Goal: Task Accomplishment & Management: Manage account settings

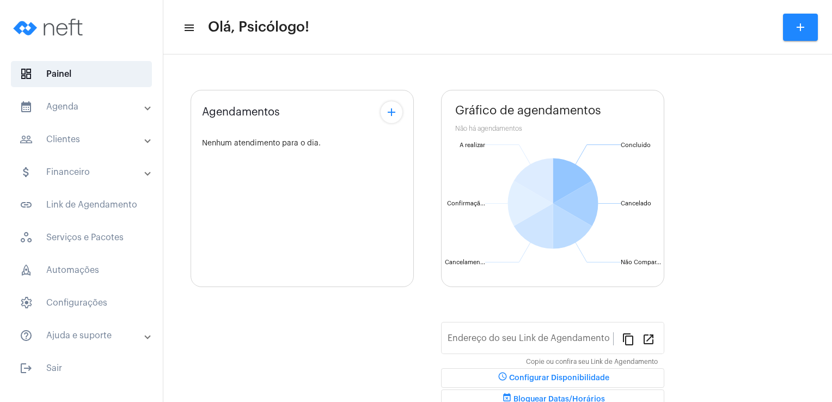
type input "[URL][DOMAIN_NAME]"
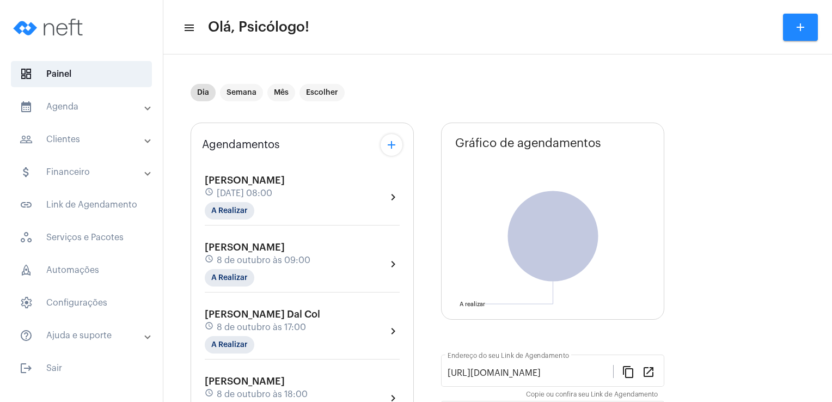
click at [76, 103] on mat-panel-title "calendar_month_outlined Agenda" at bounding box center [83, 106] width 126 height 13
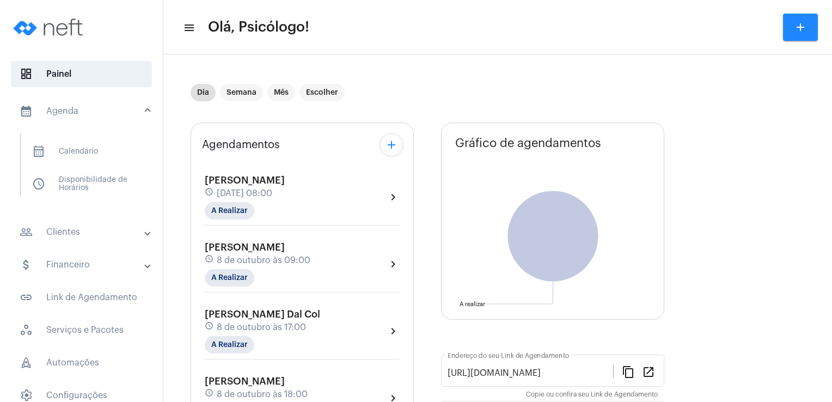
click at [357, 39] on mat-toolbar-row "menu Olá, Psicólogo! add" at bounding box center [497, 27] width 669 height 35
click at [382, 26] on mat-toolbar-row "menu Olá, Psicólogo! add" at bounding box center [497, 27] width 669 height 35
click at [66, 108] on mat-panel-title "calendar_month_outlined Agenda" at bounding box center [83, 111] width 126 height 13
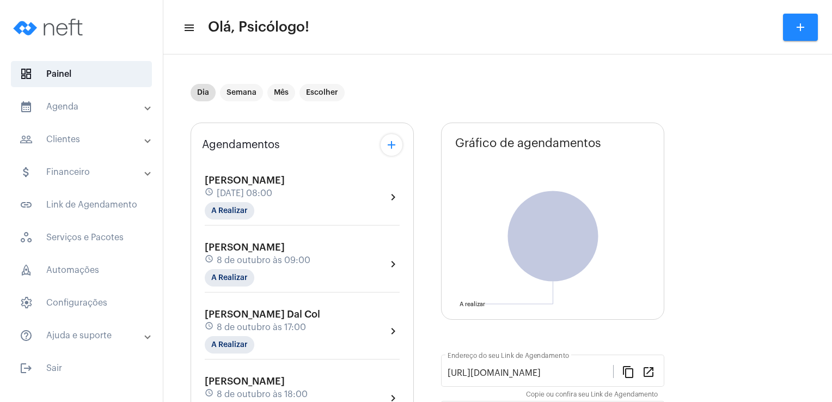
click at [69, 136] on mat-panel-title "people_outline Clientes" at bounding box center [83, 139] width 126 height 13
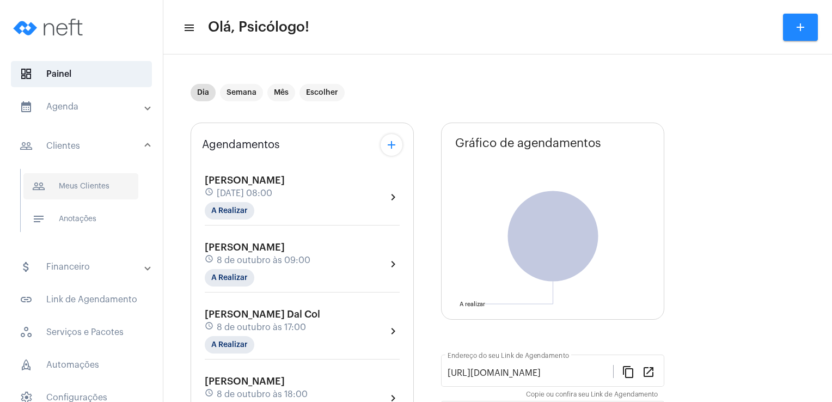
click at [102, 193] on span "people_outline Meus Clientes" at bounding box center [80, 186] width 115 height 26
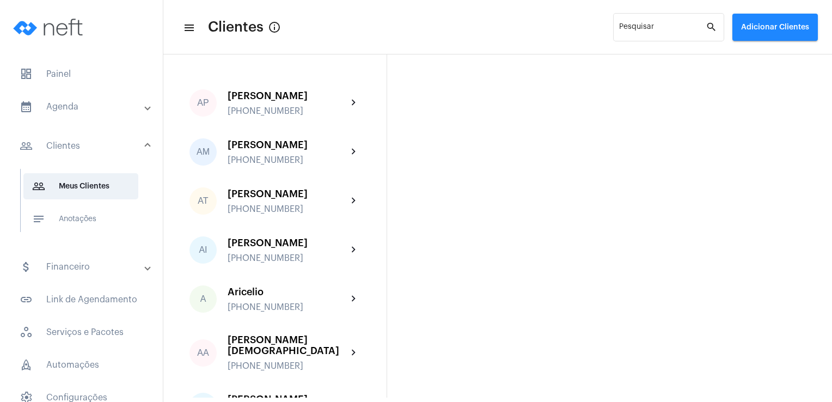
click at [66, 112] on mat-panel-title "calendar_month_outlined Agenda" at bounding box center [83, 106] width 126 height 13
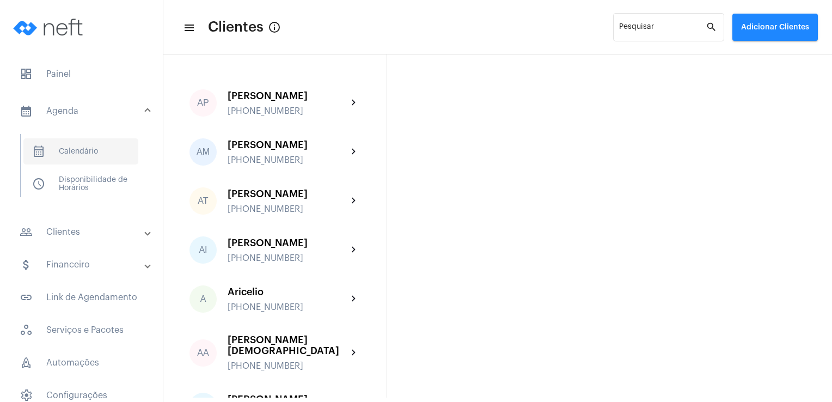
click at [77, 150] on span "calendar_month_outlined Calendário" at bounding box center [80, 151] width 115 height 26
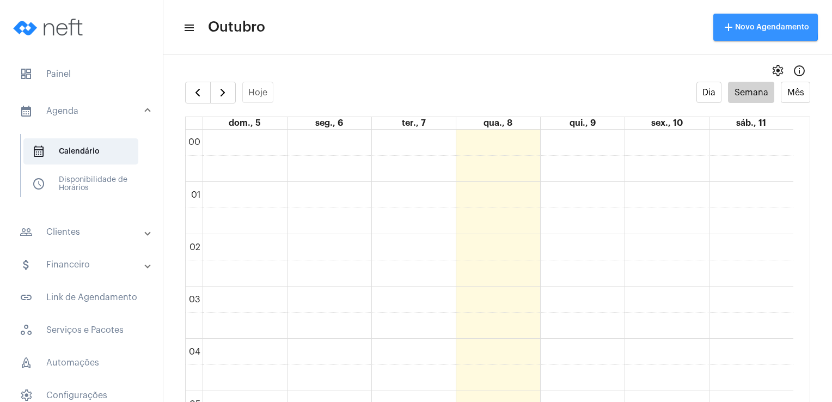
click at [745, 24] on span "add Novo Agendamento" at bounding box center [765, 27] width 87 height 8
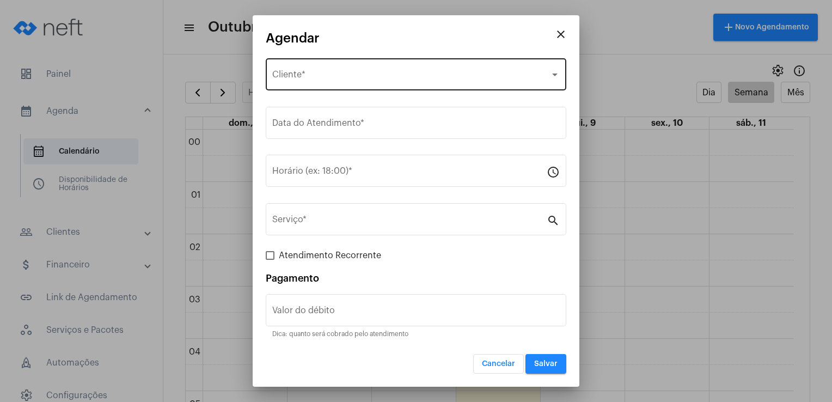
click at [297, 71] on div "Selecione o Cliente Cliente *" at bounding box center [416, 73] width 288 height 34
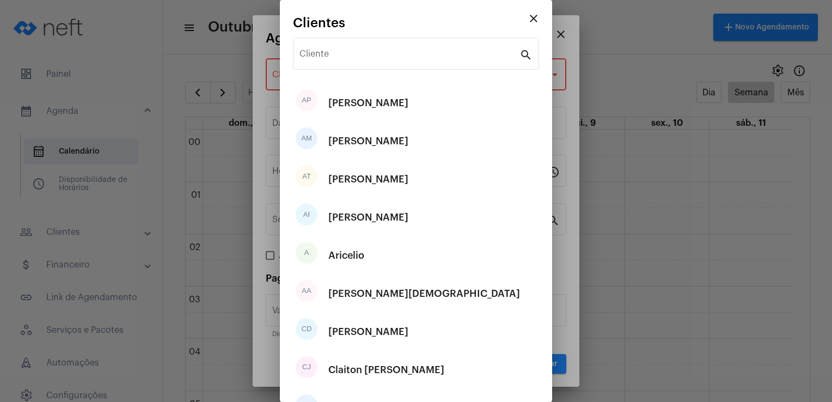
click at [567, 99] on div at bounding box center [416, 201] width 832 height 402
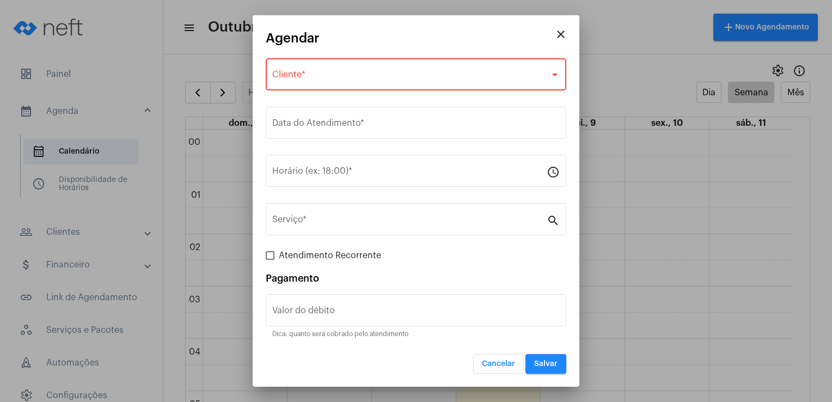
click at [565, 13] on div at bounding box center [416, 201] width 832 height 402
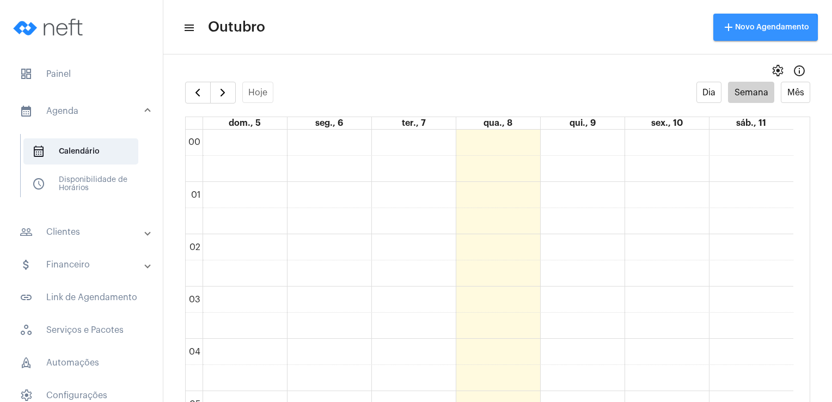
click at [732, 30] on mat-icon "add" at bounding box center [728, 27] width 13 height 13
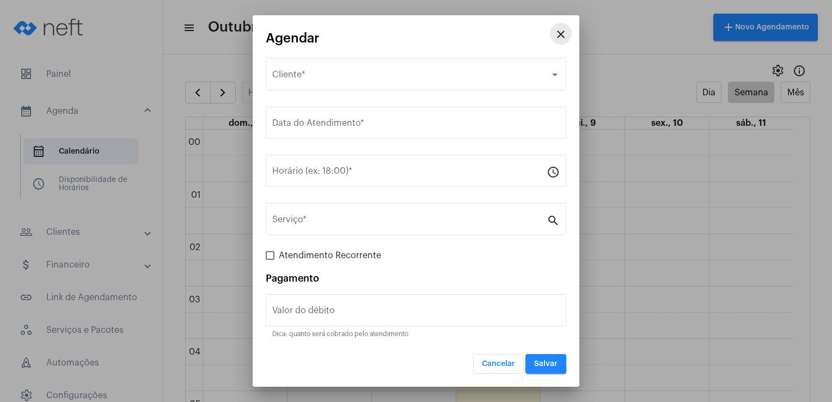
click at [563, 37] on mat-icon "close" at bounding box center [560, 34] width 13 height 13
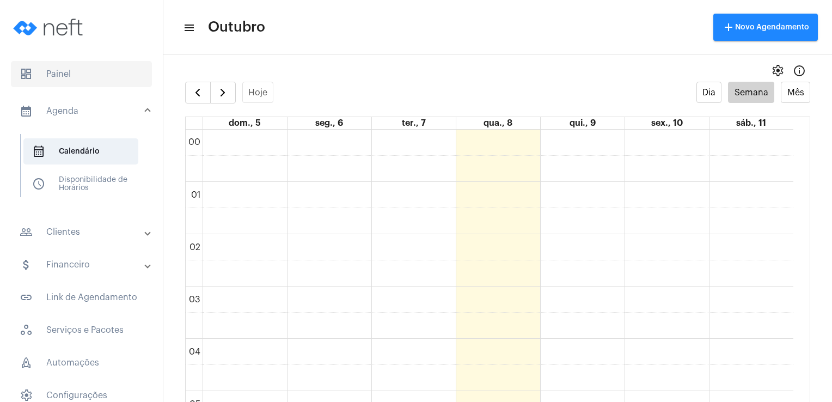
click at [56, 70] on span "dashboard Painel" at bounding box center [81, 74] width 141 height 26
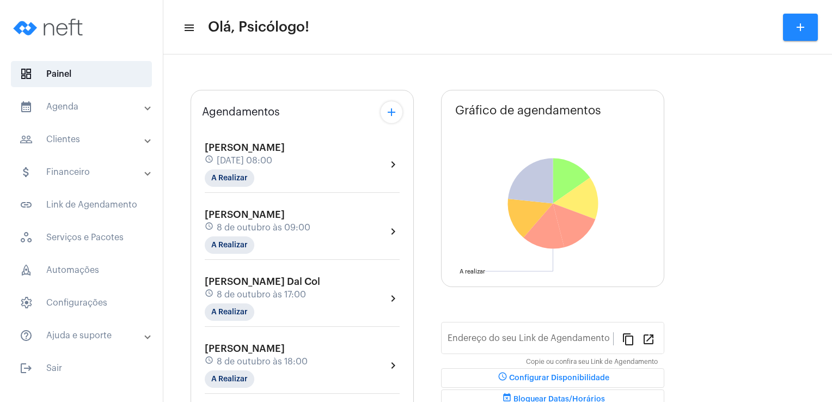
type input "[URL][DOMAIN_NAME]"
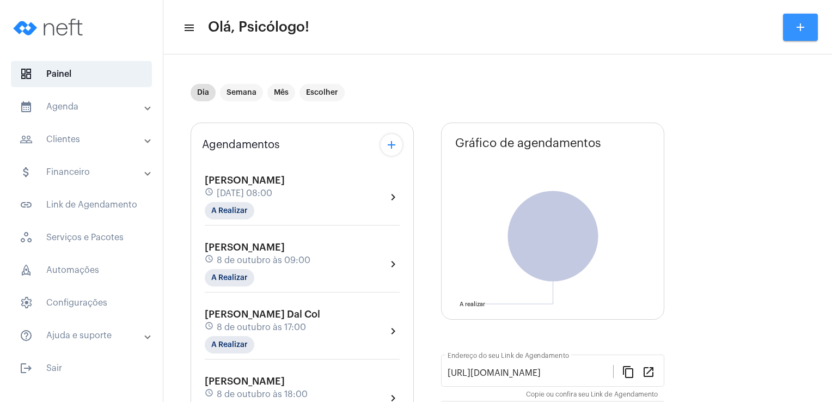
click at [796, 33] on mat-icon "add" at bounding box center [800, 27] width 13 height 13
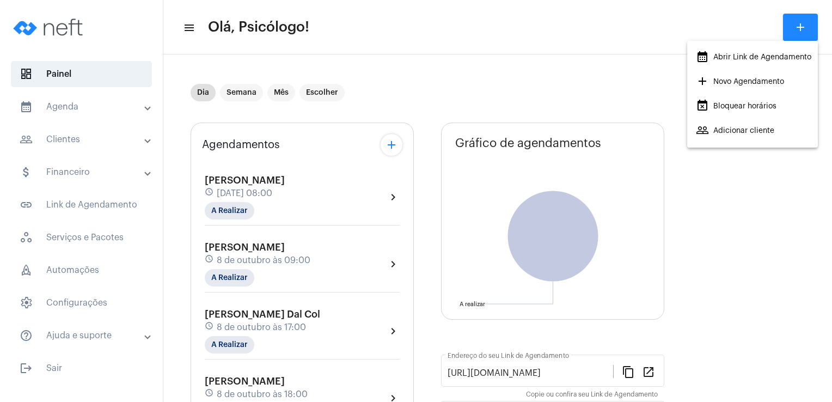
click at [761, 85] on span "add Novo Agendamento" at bounding box center [740, 82] width 88 height 20
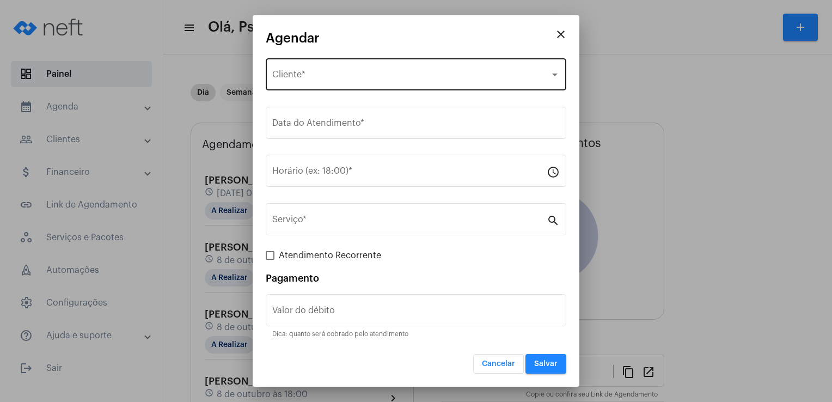
click at [374, 86] on div "Selecione o Cliente Cliente *" at bounding box center [416, 73] width 288 height 34
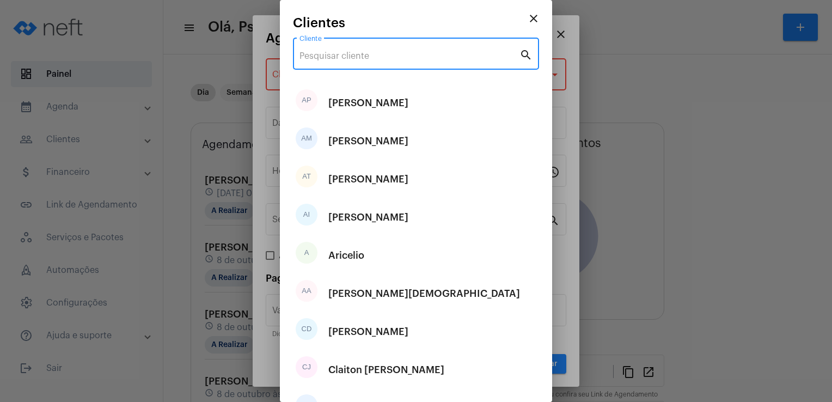
click at [327, 51] on input "Cliente" at bounding box center [410, 56] width 220 height 10
click at [529, 21] on mat-icon "close" at bounding box center [533, 18] width 13 height 13
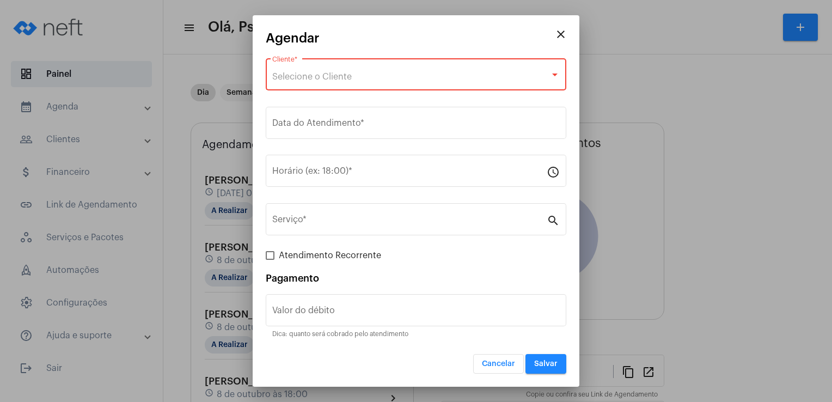
click at [298, 78] on span "Selecione o Cliente" at bounding box center [312, 76] width 80 height 9
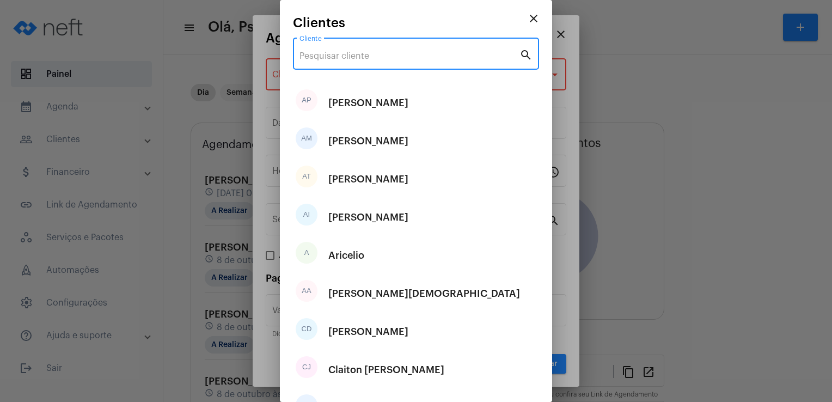
click at [312, 58] on input "Cliente" at bounding box center [410, 56] width 220 height 10
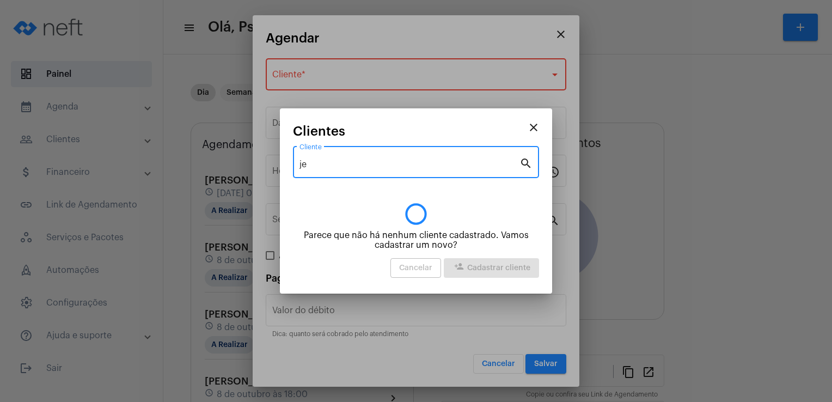
type input "j"
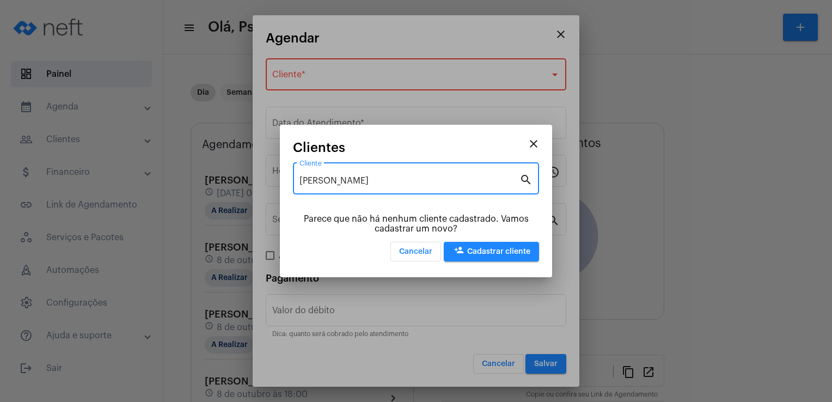
type input "[PERSON_NAME]"
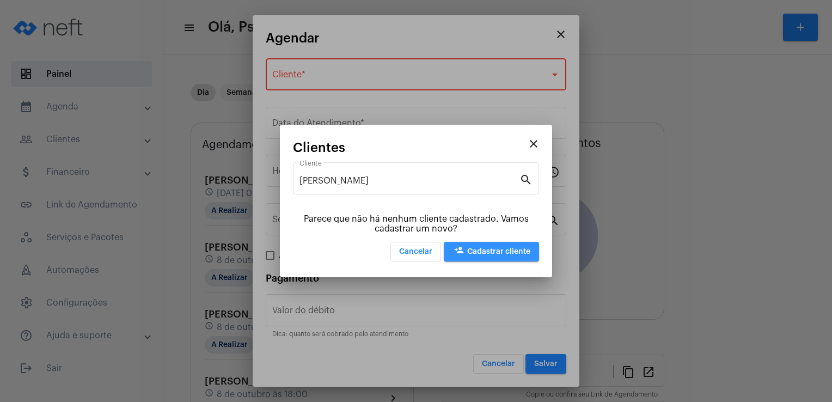
click at [497, 258] on button "person_add Cadastrar cliente" at bounding box center [491, 252] width 95 height 20
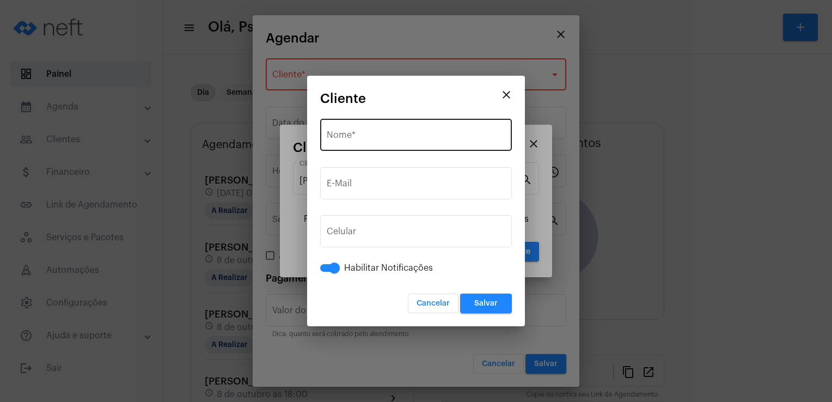
click at [393, 130] on div "Nome *" at bounding box center [416, 134] width 179 height 34
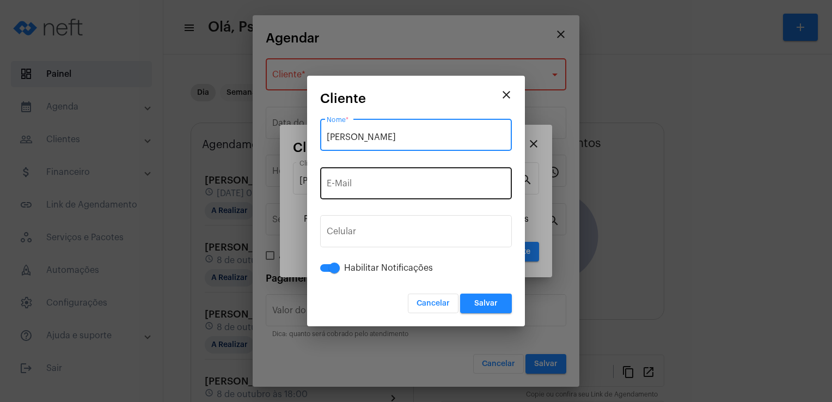
type input "[PERSON_NAME]"
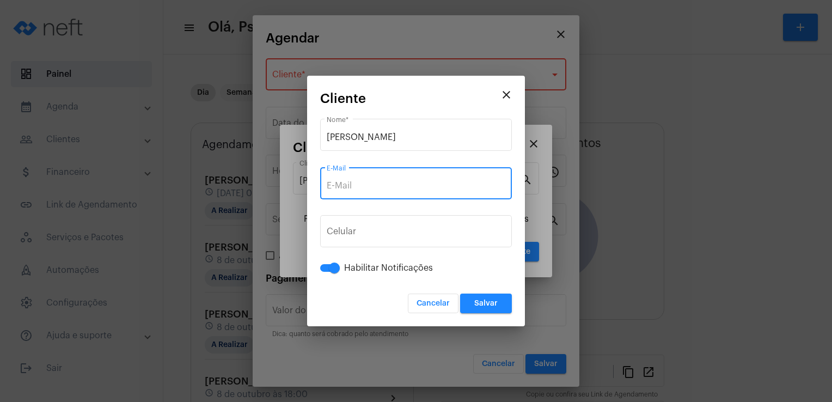
click at [352, 187] on input "E-Mail" at bounding box center [416, 186] width 179 height 10
click at [330, 190] on input "E-Mail" at bounding box center [416, 186] width 179 height 10
type input "j"
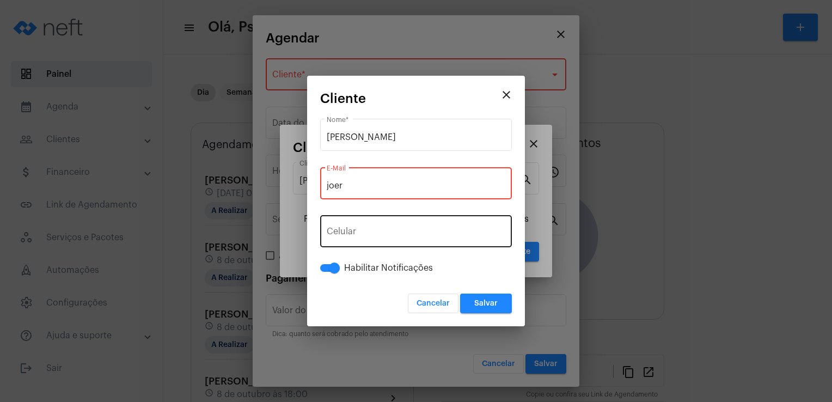
click at [329, 219] on div "+55 Celular" at bounding box center [416, 230] width 179 height 34
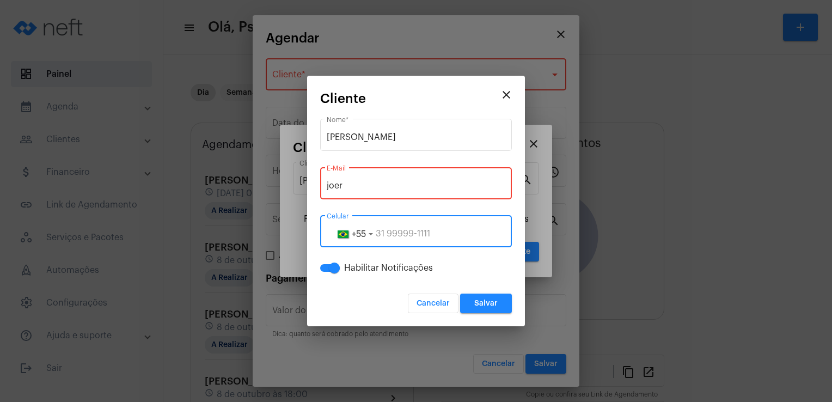
click at [355, 185] on input "joer" at bounding box center [416, 186] width 179 height 10
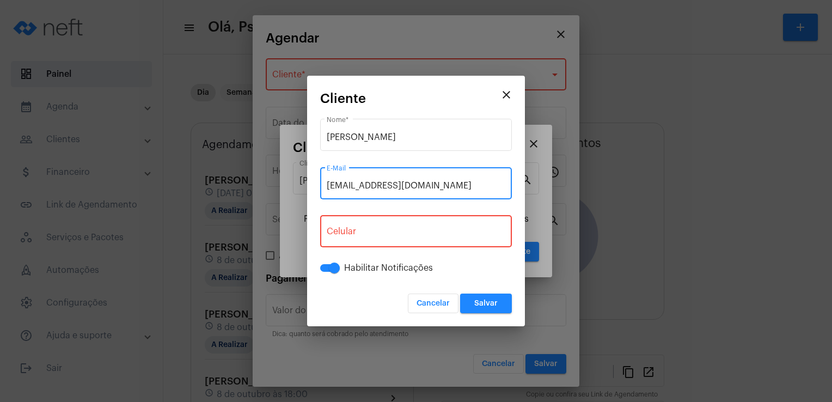
type input "[EMAIL_ADDRESS][DOMAIN_NAME]"
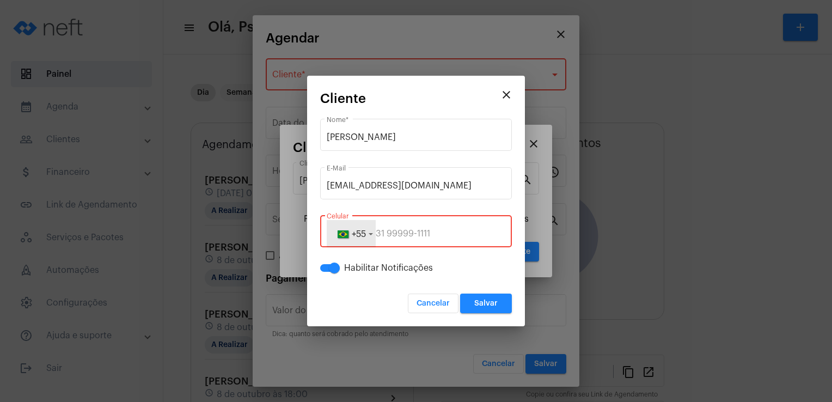
click at [346, 236] on span "button" at bounding box center [343, 234] width 13 height 8
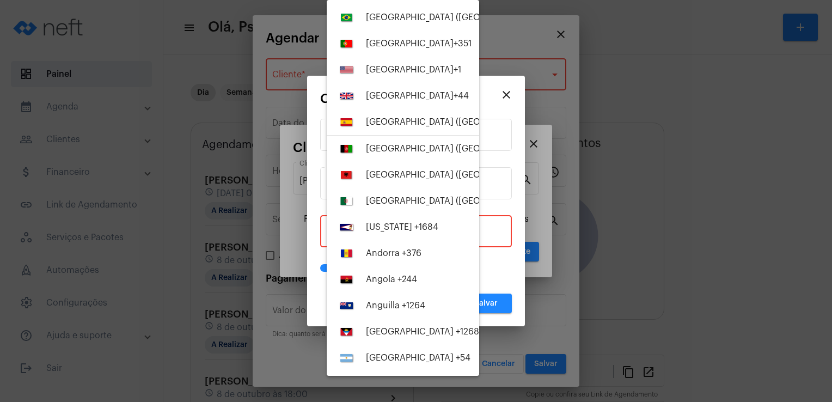
click at [486, 234] on div at bounding box center [416, 201] width 832 height 402
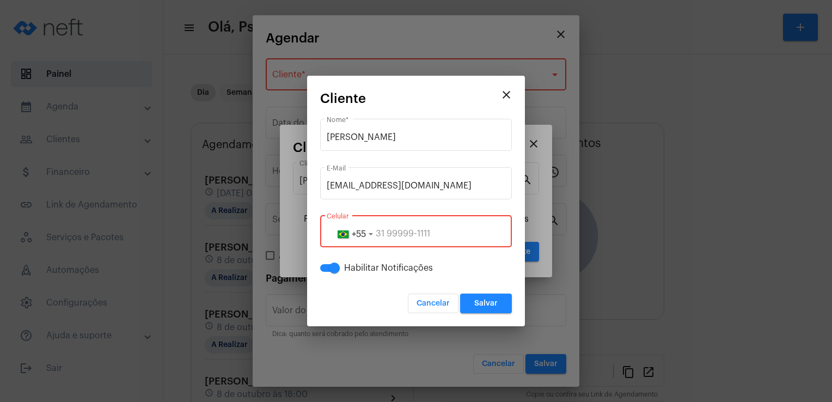
click at [486, 234] on input "tel" at bounding box center [416, 234] width 179 height 10
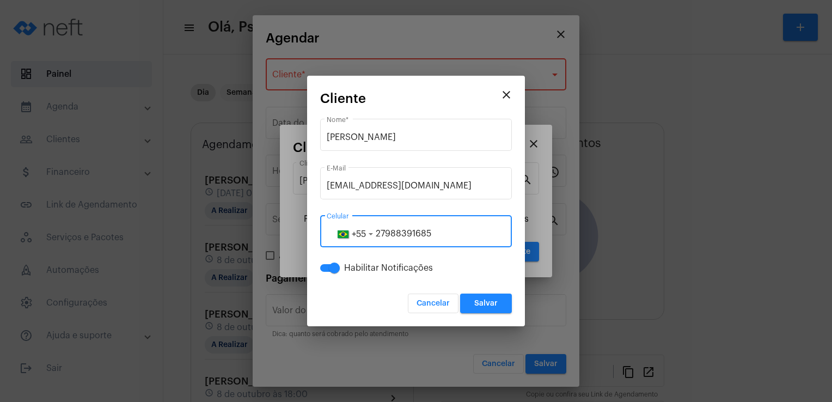
type input "27988391685"
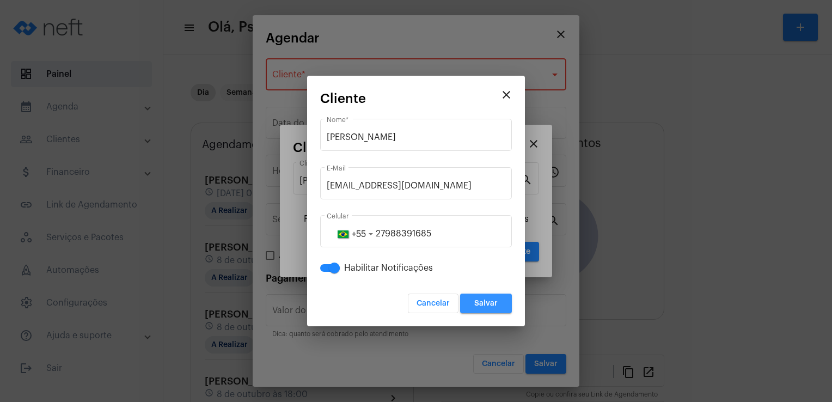
click at [479, 301] on span "Salvar" at bounding box center [485, 304] width 23 height 8
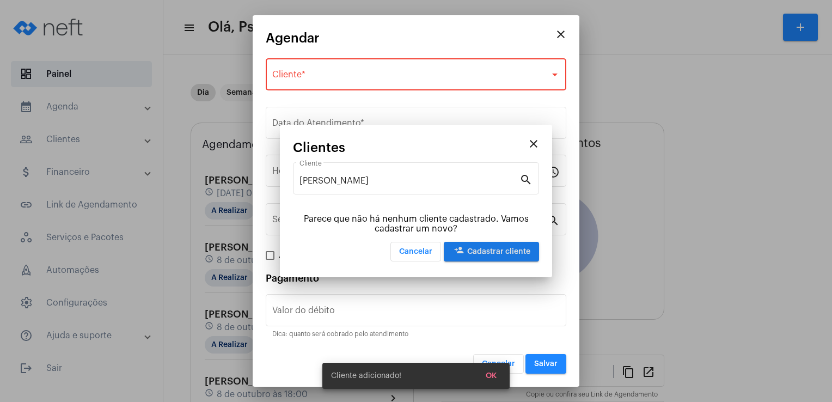
type input "R$"
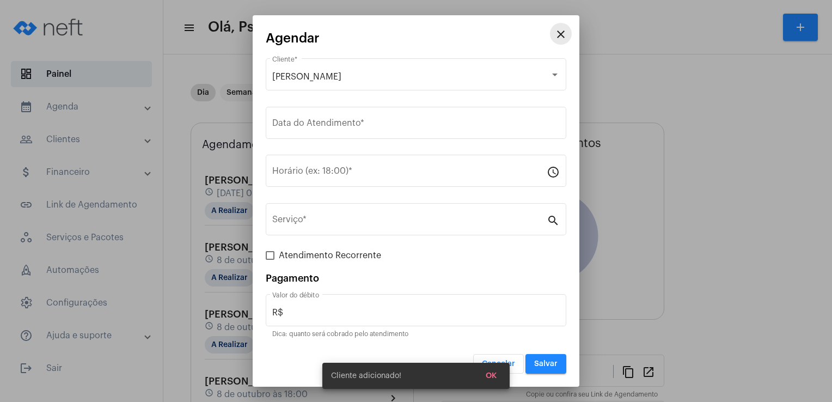
click at [562, 33] on mat-icon "close" at bounding box center [560, 34] width 13 height 13
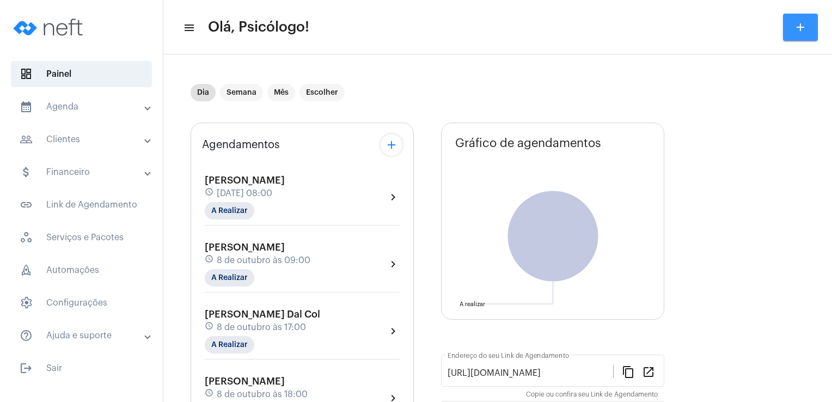
click at [801, 29] on mat-icon "add" at bounding box center [800, 27] width 13 height 13
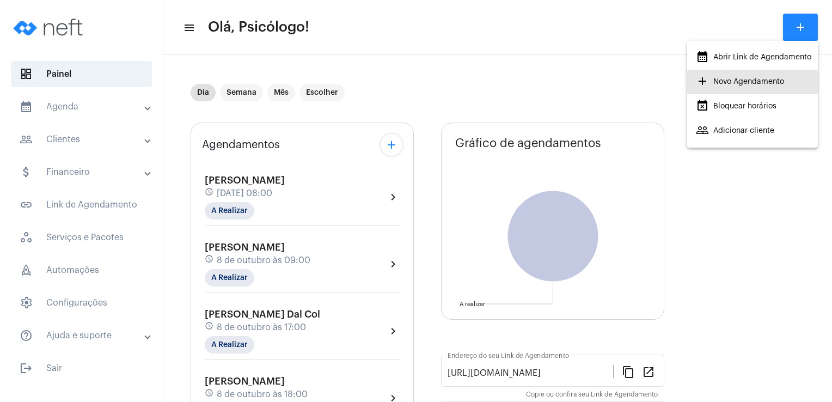
click at [731, 86] on span "add Novo Agendamento" at bounding box center [740, 82] width 88 height 20
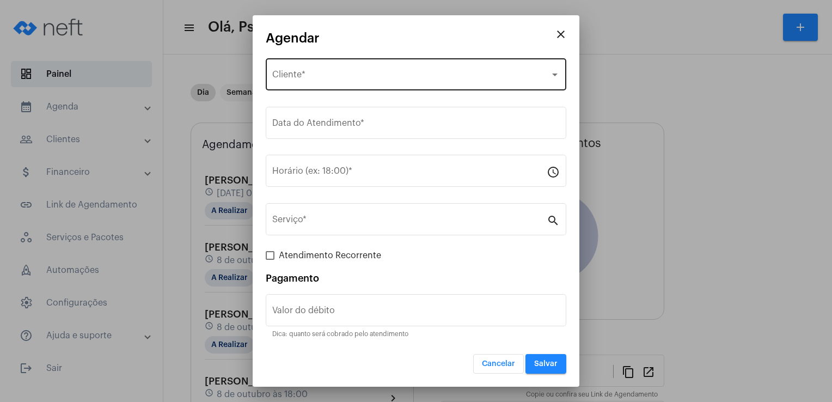
click at [308, 73] on span "Selecione o Cliente" at bounding box center [411, 77] width 278 height 10
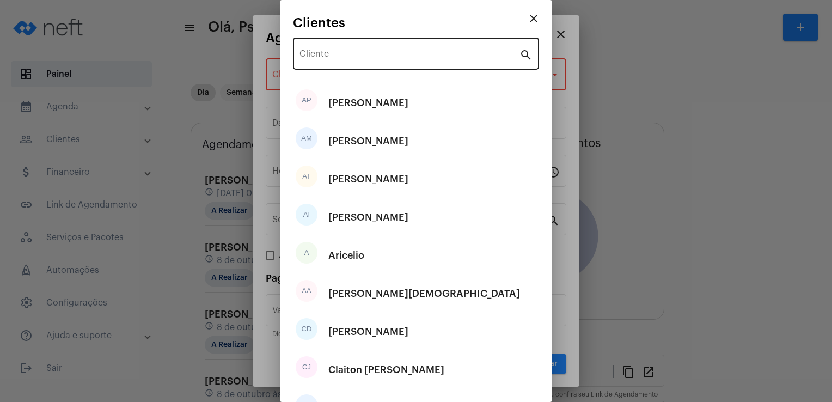
drag, startPoint x: 308, startPoint y: 73, endPoint x: 318, endPoint y: 62, distance: 15.1
click at [318, 62] on div "Cliente search" at bounding box center [416, 60] width 246 height 44
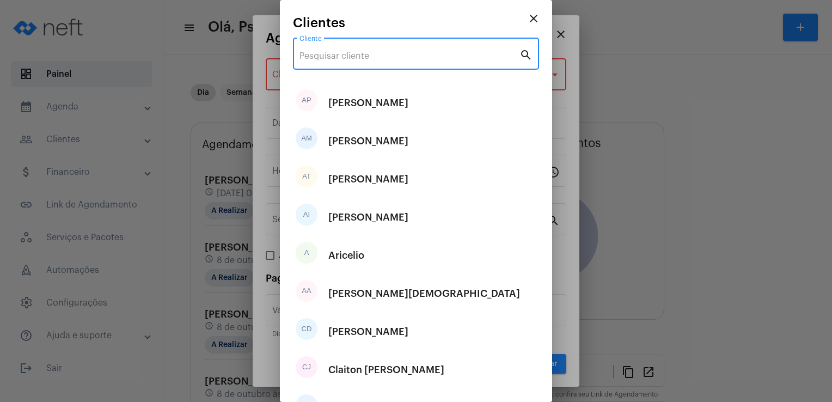
click at [318, 62] on div "Cliente" at bounding box center [410, 52] width 220 height 34
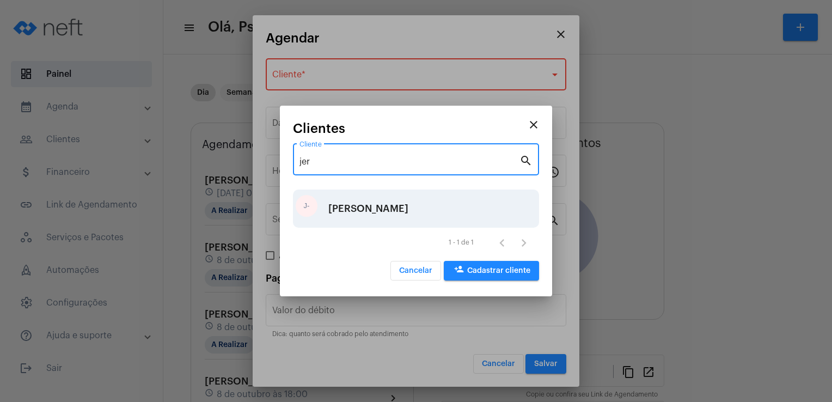
type input "jer"
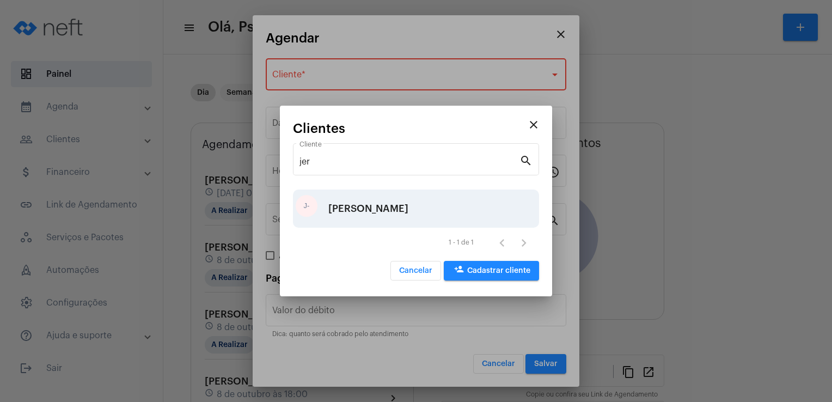
click at [356, 214] on div "[PERSON_NAME]" at bounding box center [368, 208] width 80 height 33
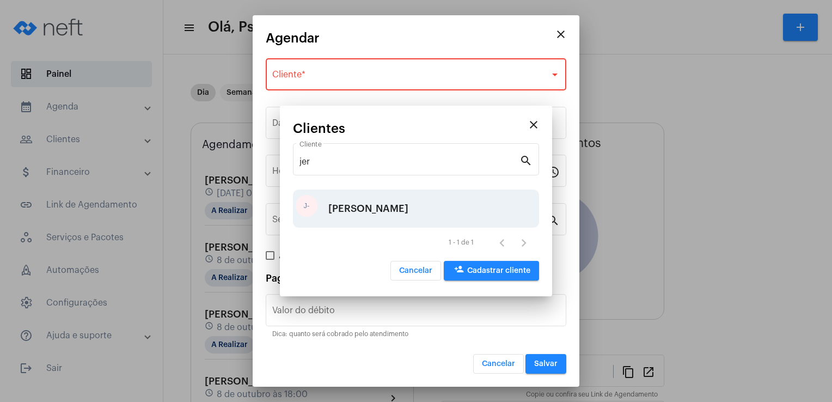
type input "R$"
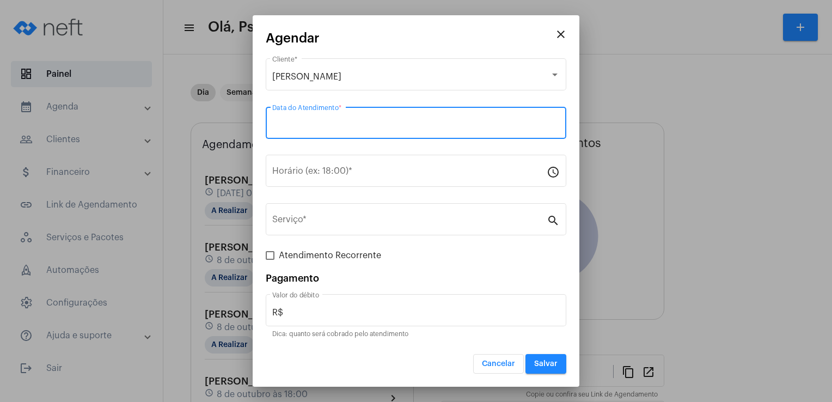
click at [315, 126] on input "Data do Atendimento *" at bounding box center [416, 125] width 288 height 10
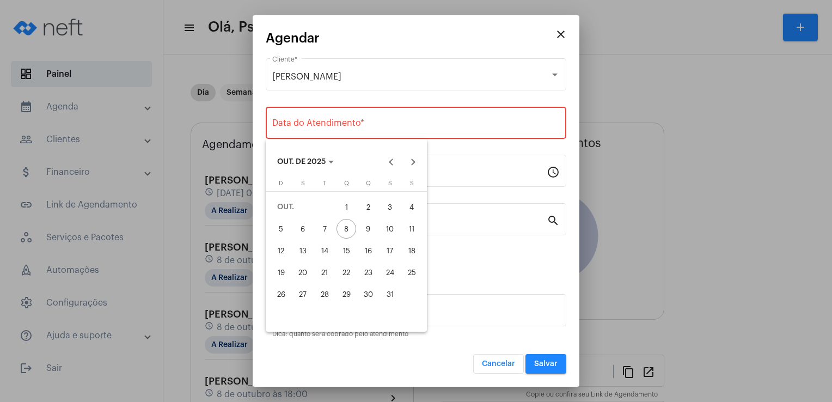
click at [351, 245] on div "15" at bounding box center [347, 251] width 20 height 20
type input "[DATE]"
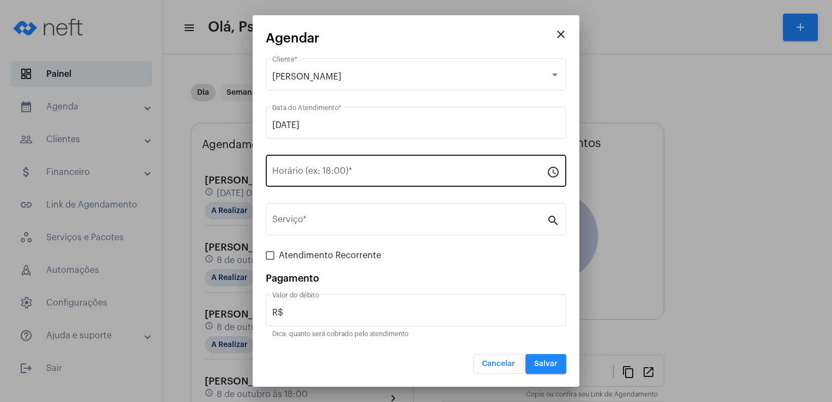
click at [303, 166] on div "Horário (ex: 18:00) *" at bounding box center [409, 169] width 274 height 34
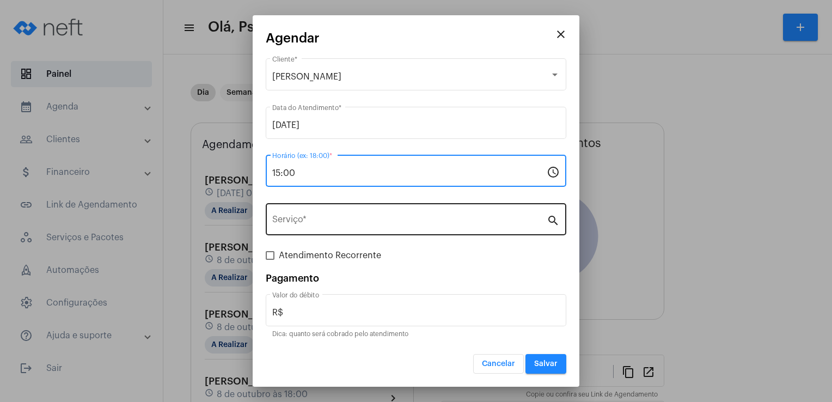
type input "15:00"
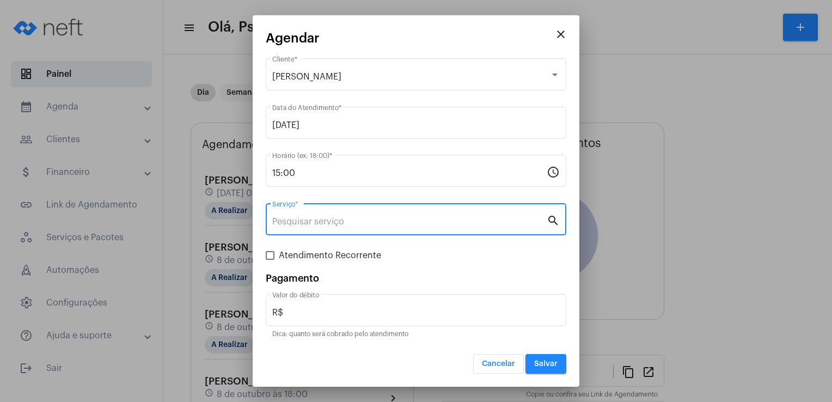
click at [304, 219] on input "Serviço *" at bounding box center [409, 222] width 274 height 10
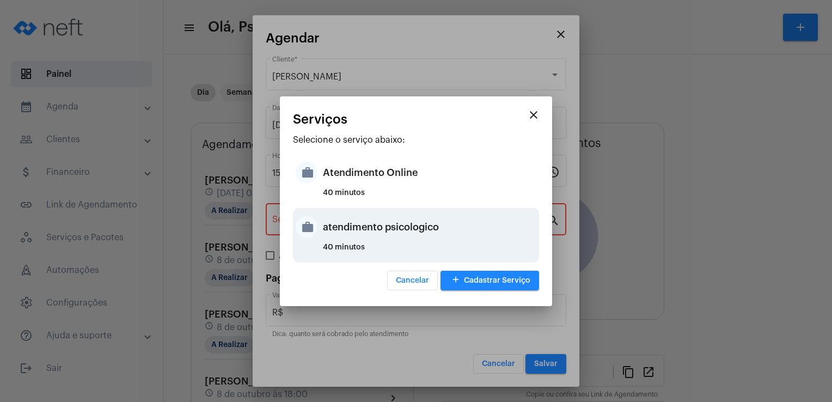
click at [382, 236] on div "atendimento psicologico" at bounding box center [429, 227] width 213 height 33
type input "atendimento psicologico"
type input "R$ 250"
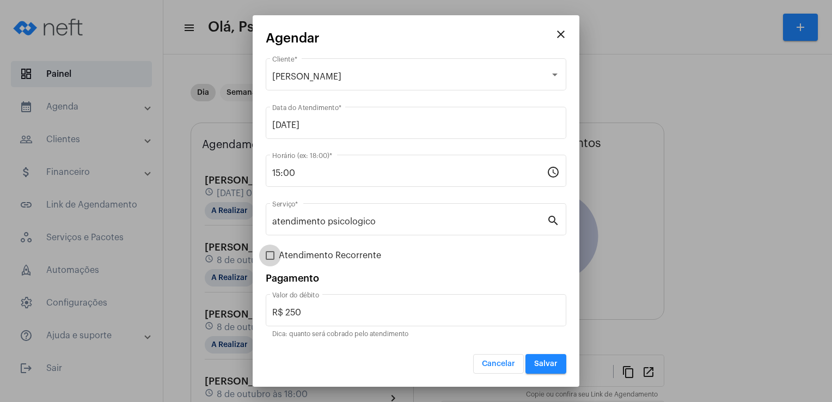
click at [276, 255] on label "Atendimento Recorrente" at bounding box center [323, 255] width 115 height 13
click at [270, 260] on input "Atendimento Recorrente" at bounding box center [270, 260] width 1 height 1
checkbox input "true"
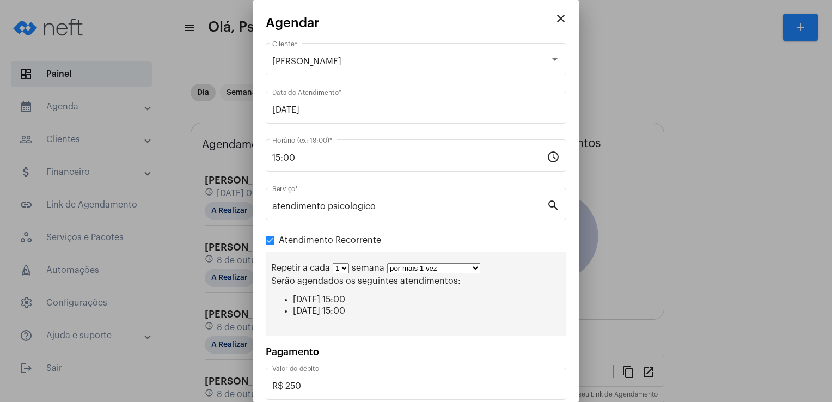
click at [472, 269] on select "por mais 1 vez por mais 2 vezes por mais 3 vezes por mais 4 vezes por mais 5 ve…" at bounding box center [433, 268] width 93 height 10
select select "10: 0"
click at [387, 263] on select "por mais 1 vez por mais 2 vezes por mais 3 vezes por mais 4 vezes por mais 5 ve…" at bounding box center [433, 268] width 93 height 10
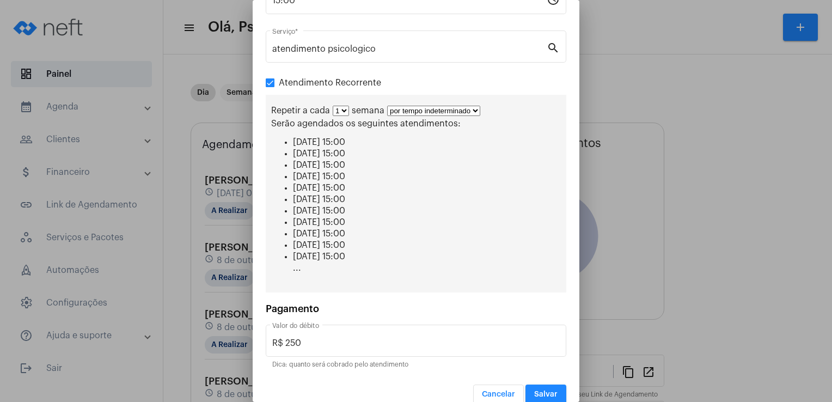
scroll to position [168, 0]
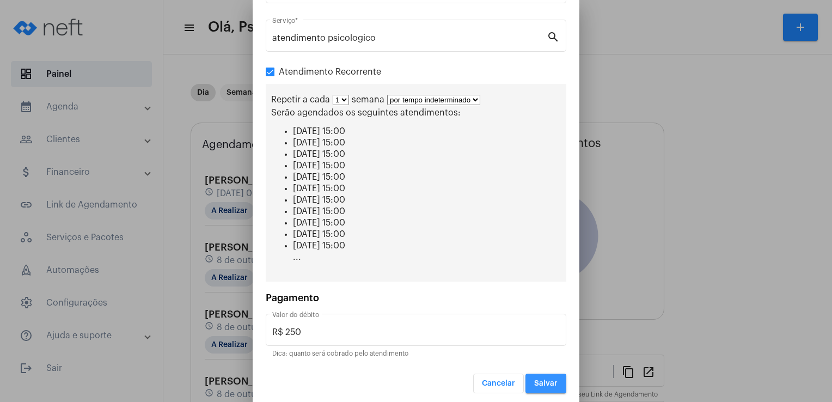
click at [526, 381] on button "Salvar" at bounding box center [546, 384] width 41 height 20
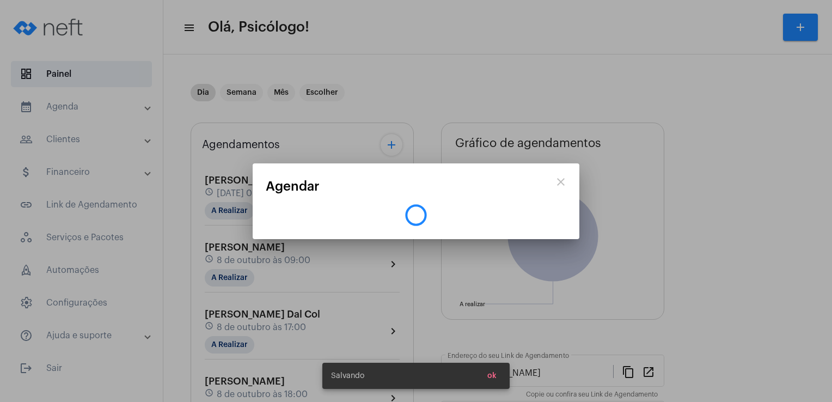
scroll to position [0, 0]
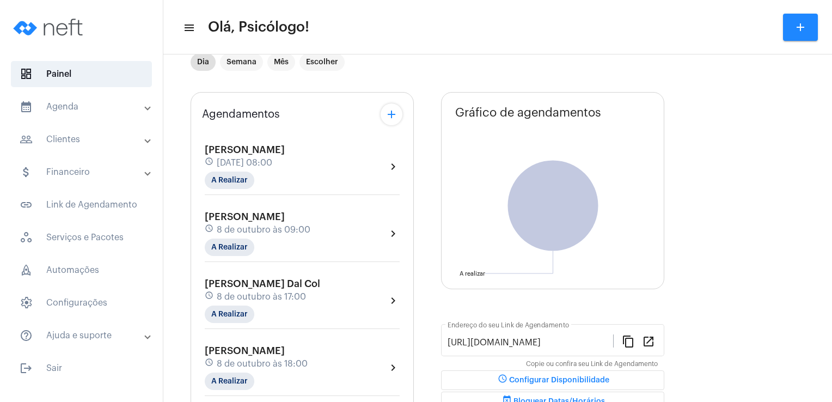
scroll to position [32, 0]
click at [272, 162] on span "[DATE] 08:00" at bounding box center [245, 162] width 56 height 10
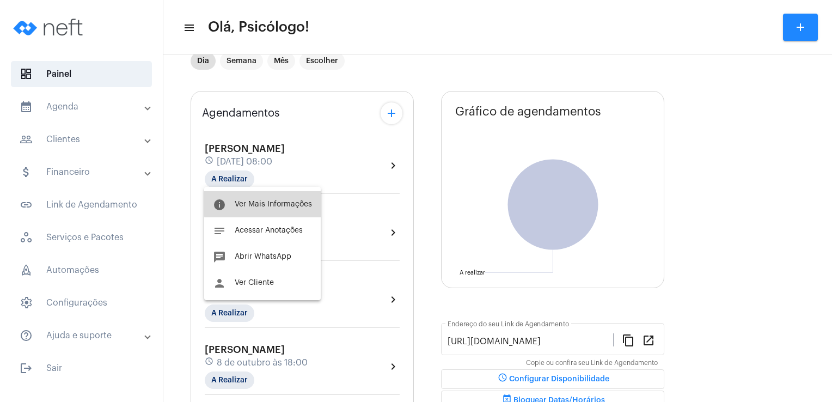
click at [268, 202] on span "Ver Mais Informações" at bounding box center [273, 204] width 77 height 8
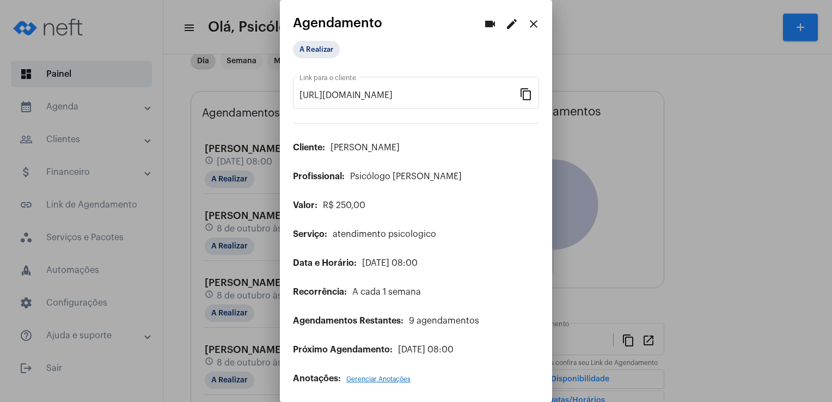
click at [506, 21] on mat-icon "edit" at bounding box center [511, 23] width 13 height 13
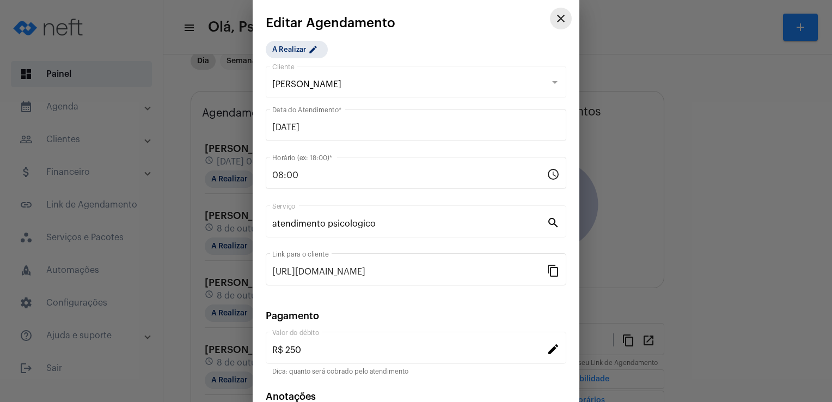
click at [554, 19] on mat-icon "close" at bounding box center [560, 18] width 13 height 13
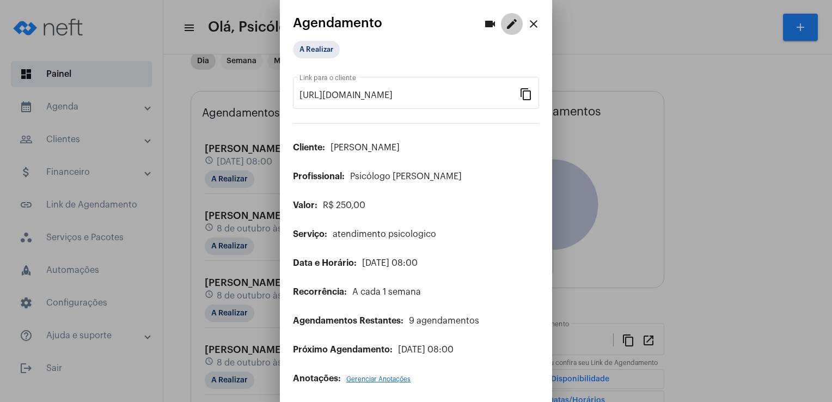
click at [505, 29] on mat-icon "edit" at bounding box center [511, 23] width 13 height 13
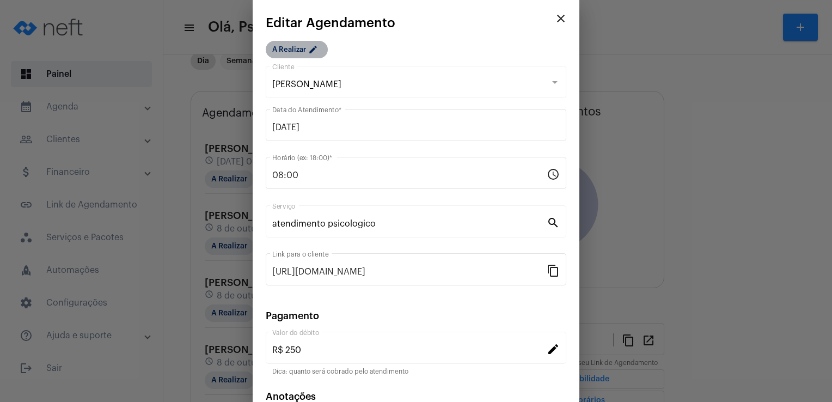
click at [307, 53] on mat-chip "A Realizar edit" at bounding box center [297, 49] width 62 height 17
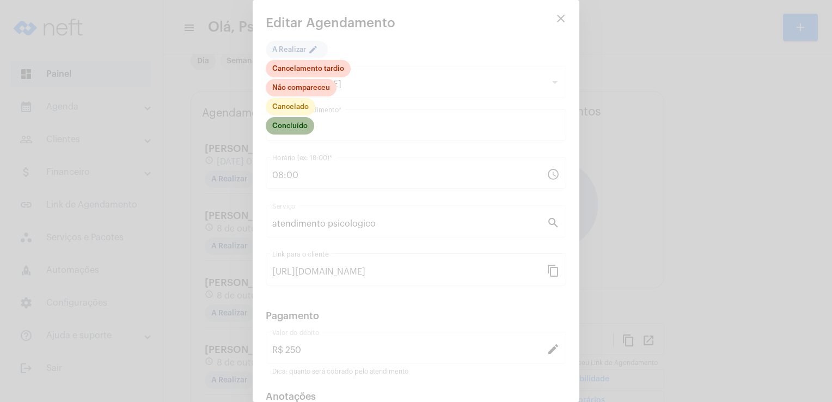
click at [286, 127] on mat-chip "Concluído" at bounding box center [290, 125] width 48 height 17
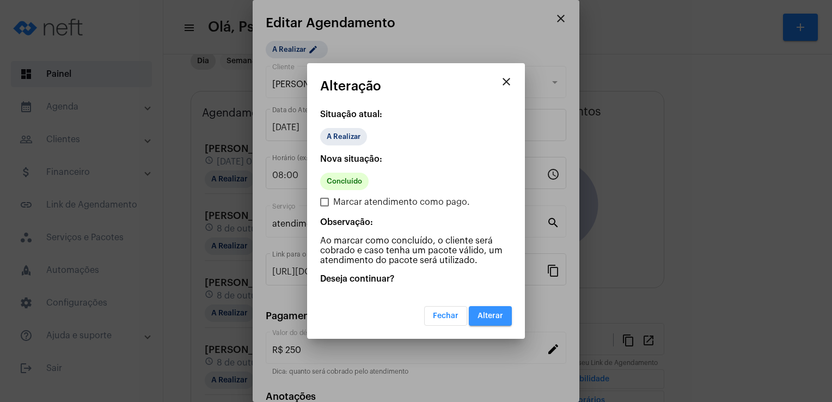
click at [496, 309] on button "Alterar" at bounding box center [490, 316] width 43 height 20
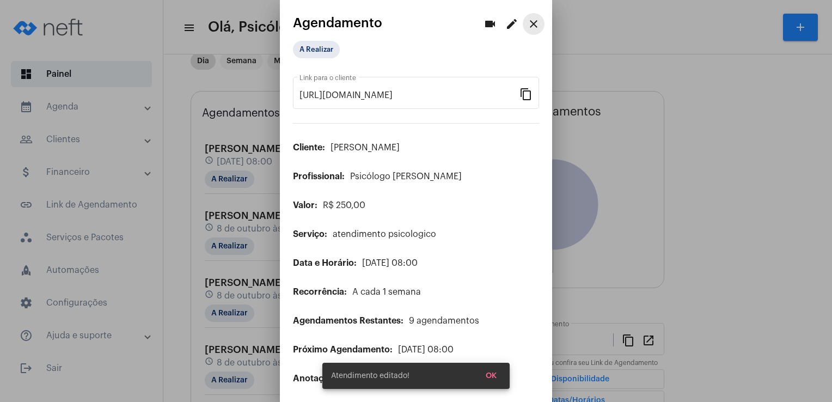
click at [529, 21] on mat-icon "close" at bounding box center [533, 23] width 13 height 13
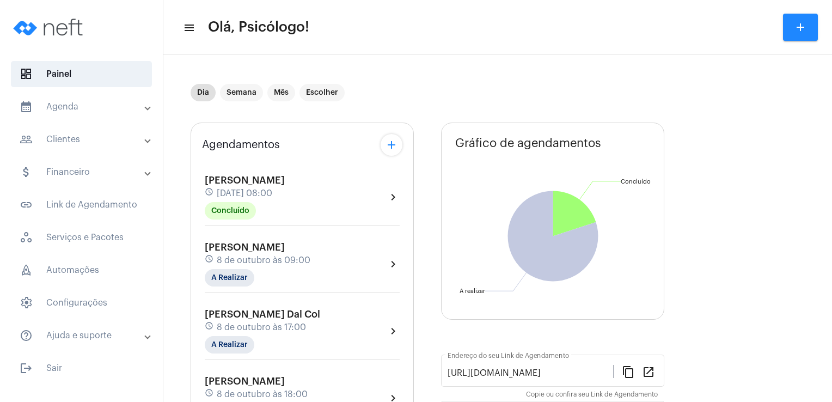
click at [270, 249] on span "[PERSON_NAME]" at bounding box center [245, 247] width 80 height 10
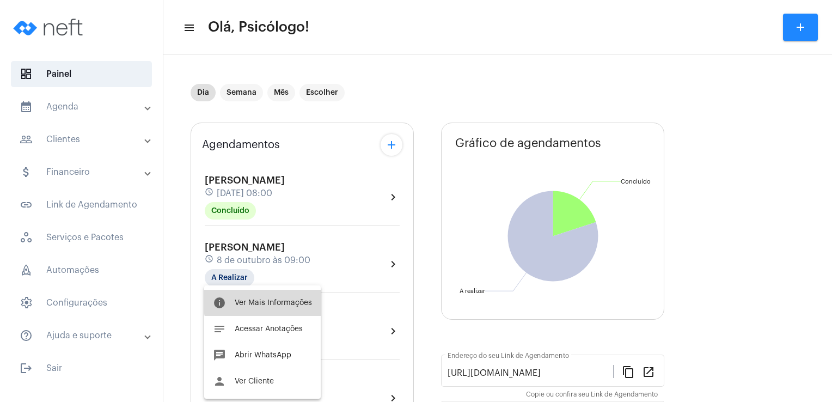
click at [268, 302] on span "Ver Mais Informações" at bounding box center [273, 303] width 77 height 8
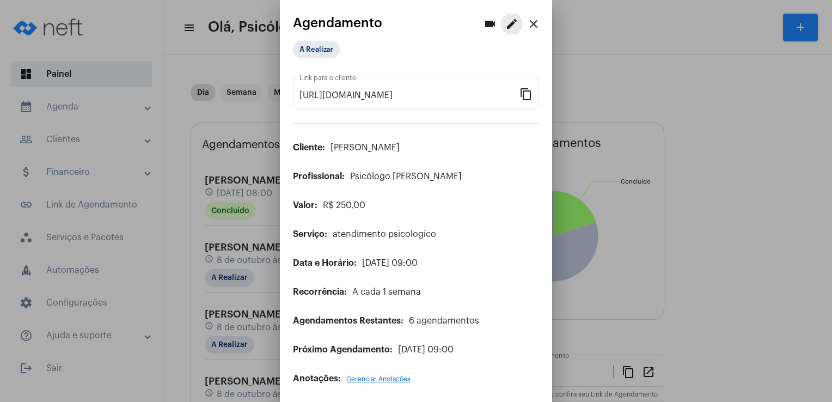
click at [503, 16] on button "edit" at bounding box center [512, 24] width 22 height 22
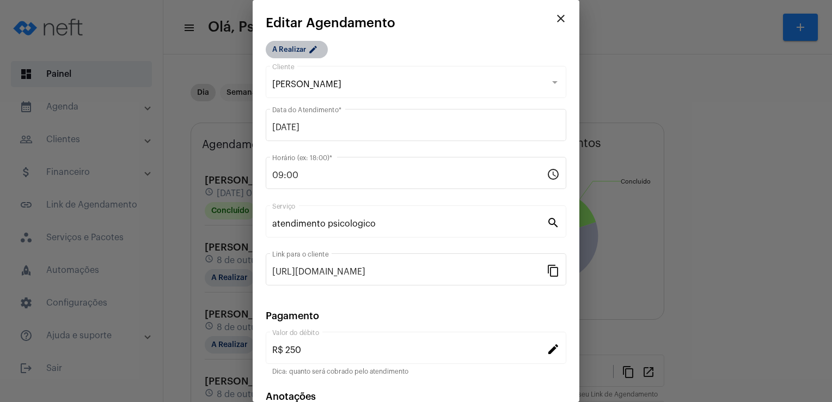
click at [306, 51] on mat-chip "A Realizar edit" at bounding box center [297, 49] width 62 height 17
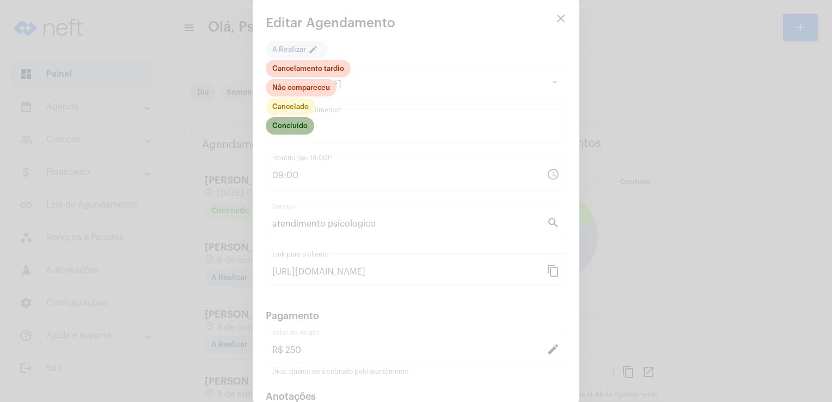
click at [294, 123] on mat-chip "Concluído" at bounding box center [290, 125] width 48 height 17
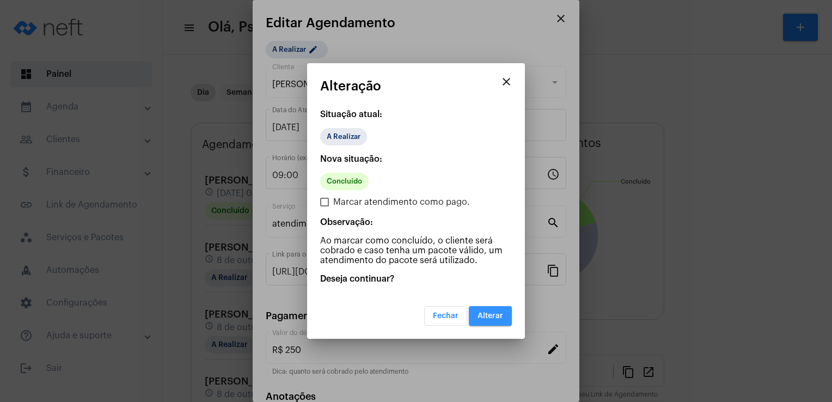
click at [497, 315] on span "Alterar" at bounding box center [491, 316] width 26 height 8
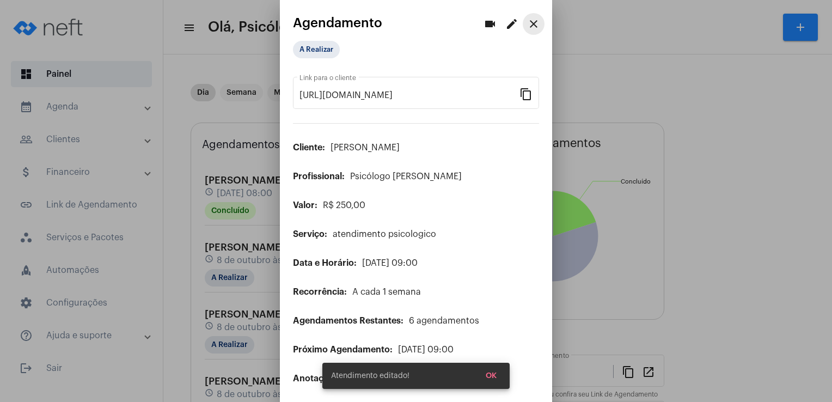
click at [527, 25] on mat-icon "close" at bounding box center [533, 23] width 13 height 13
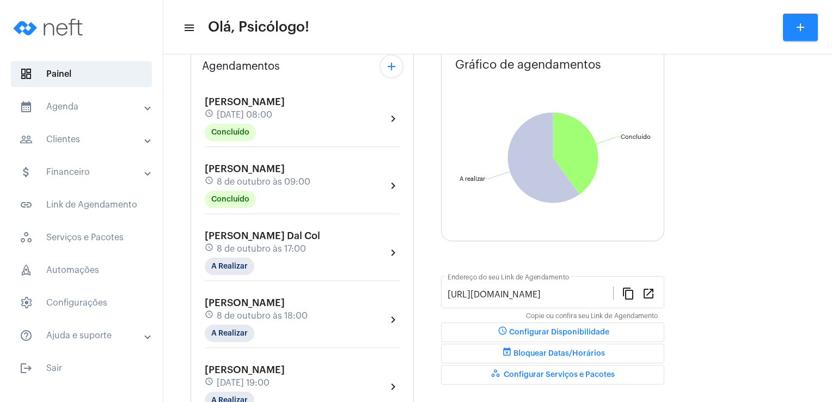
scroll to position [84, 0]
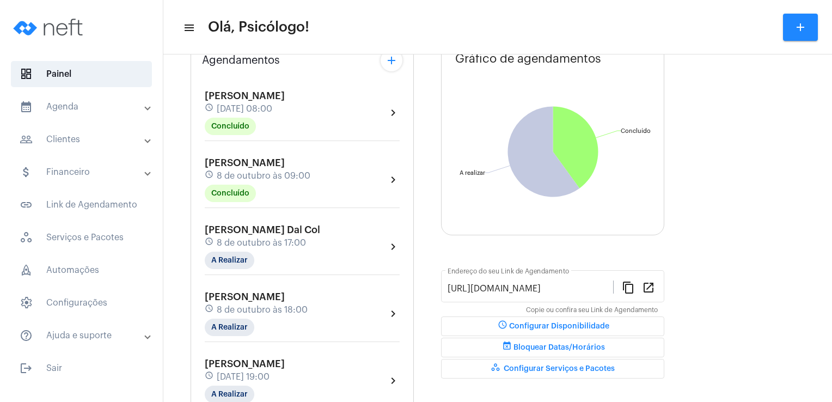
click at [241, 243] on span "8 de outubro às 17:00" at bounding box center [261, 243] width 89 height 10
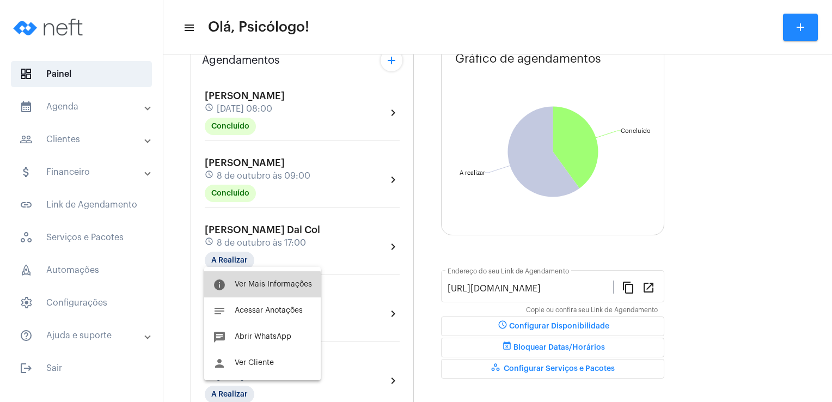
click at [254, 290] on button "info Ver Mais Informações" at bounding box center [262, 284] width 117 height 26
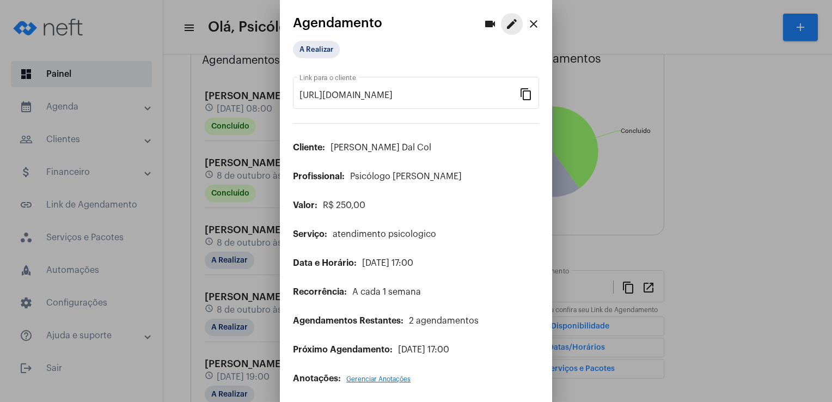
click at [505, 23] on mat-icon "edit" at bounding box center [511, 23] width 13 height 13
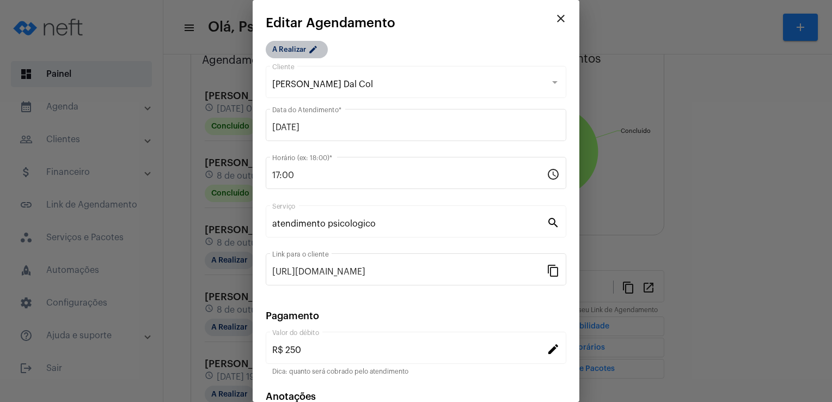
click at [291, 50] on mat-chip "A Realizar edit" at bounding box center [297, 49] width 62 height 17
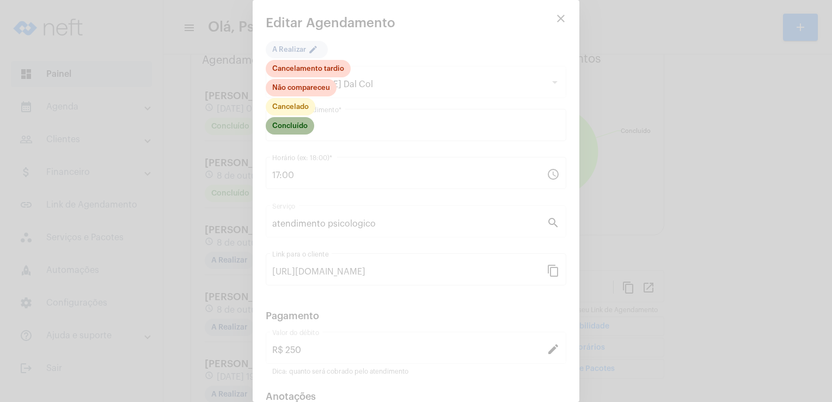
click at [294, 130] on mat-chip "Concluído" at bounding box center [290, 125] width 48 height 17
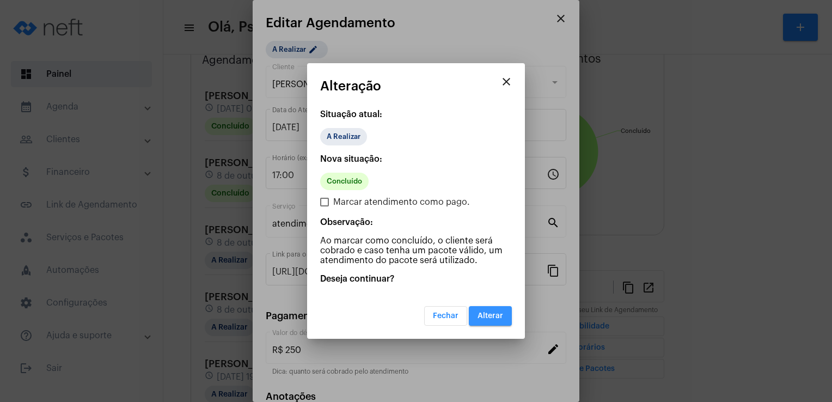
click at [483, 323] on button "Alterar" at bounding box center [490, 316] width 43 height 20
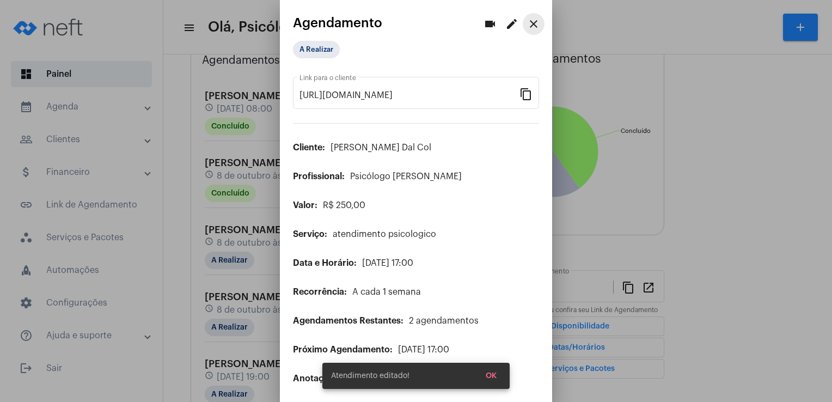
click at [527, 25] on mat-icon "close" at bounding box center [533, 23] width 13 height 13
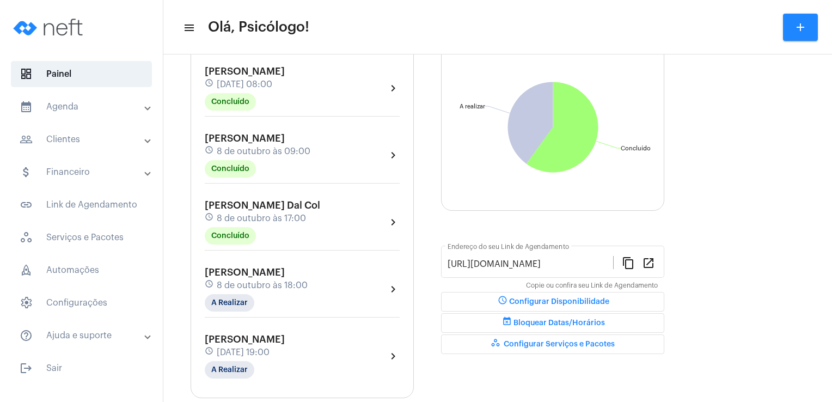
scroll to position [129, 0]
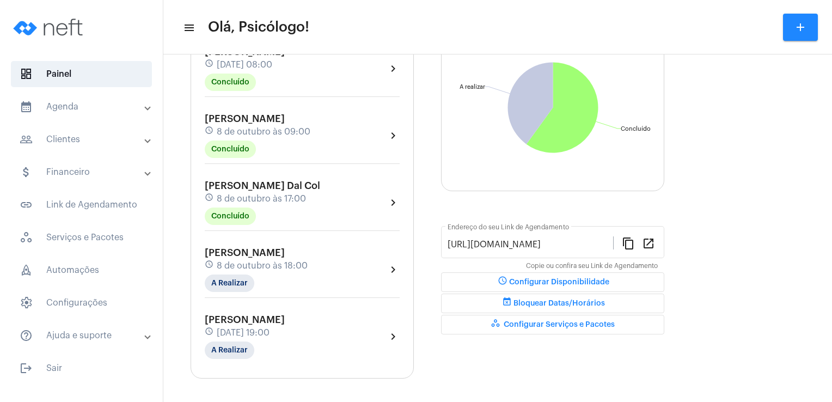
click at [229, 254] on span "[PERSON_NAME]" at bounding box center [245, 253] width 80 height 10
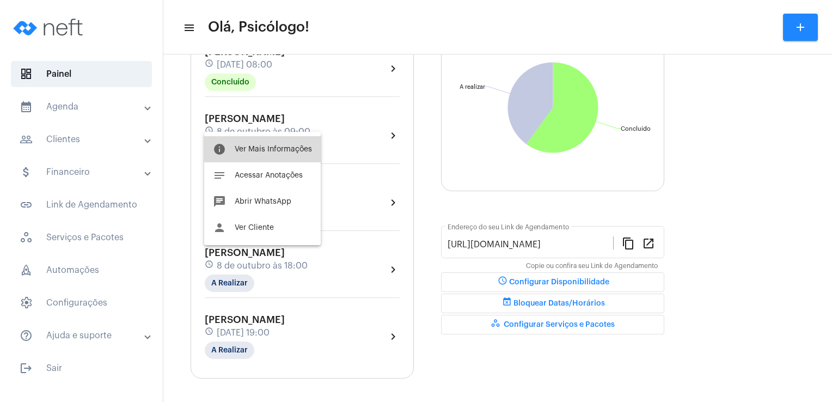
click at [274, 147] on span "Ver Mais Informações" at bounding box center [273, 149] width 77 height 8
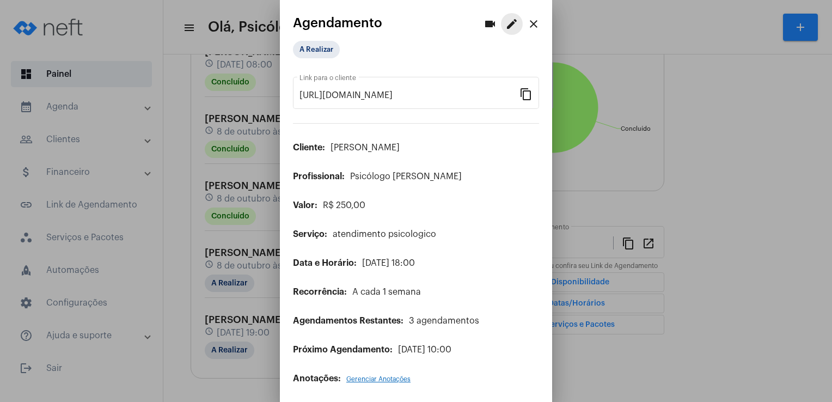
click at [501, 27] on button "edit" at bounding box center [512, 24] width 22 height 22
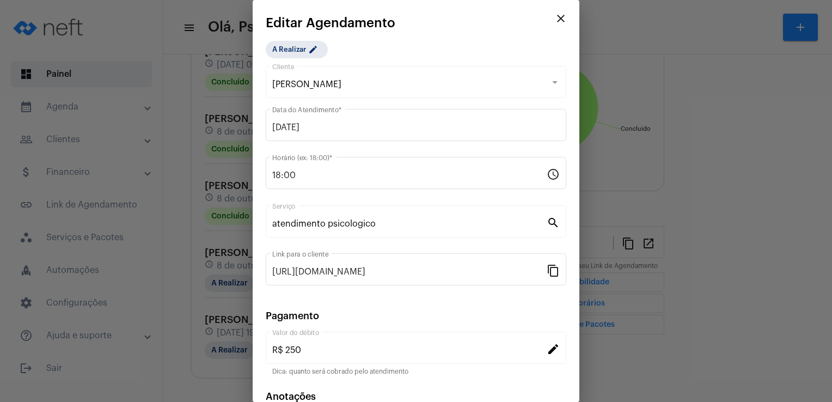
scroll to position [65, 0]
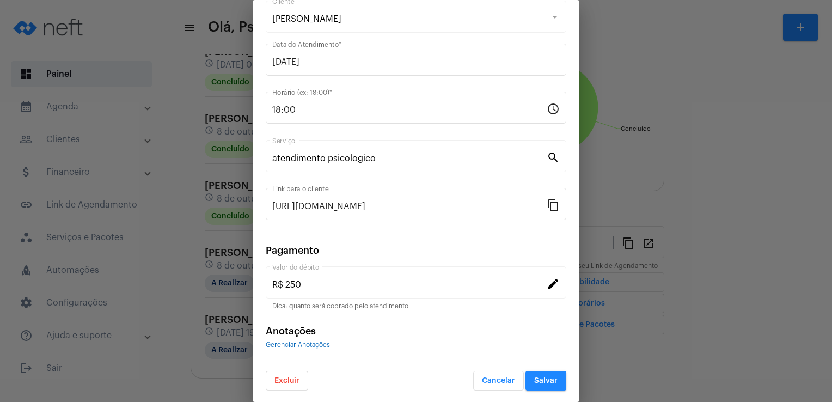
click at [285, 381] on span "Excluir" at bounding box center [286, 381] width 25 height 8
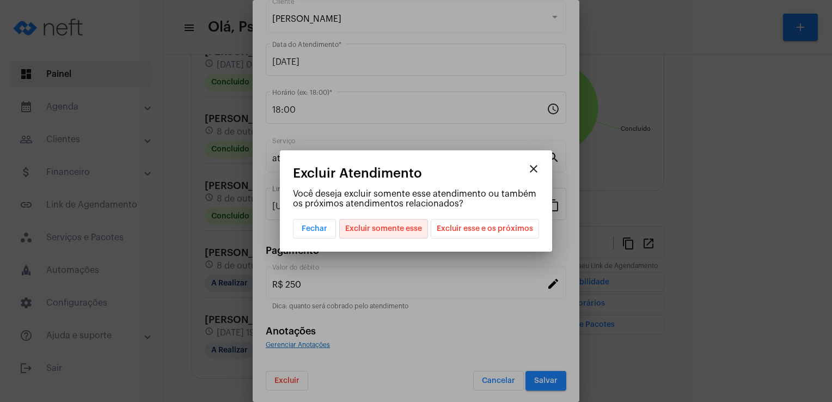
click at [383, 225] on span "Excluir somente esse" at bounding box center [383, 228] width 77 height 19
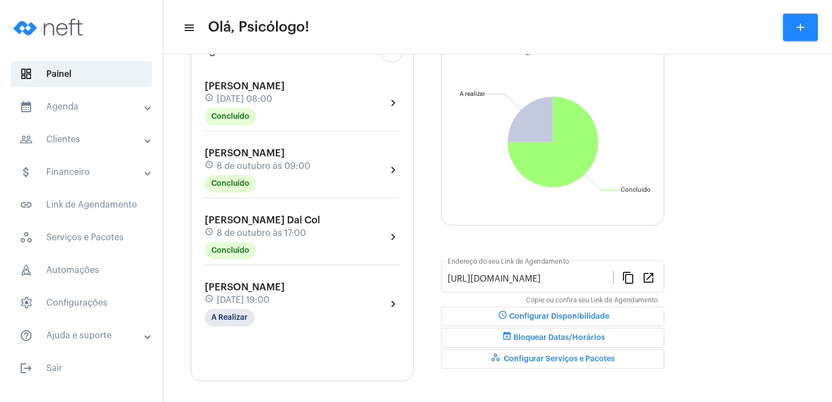
scroll to position [99, 0]
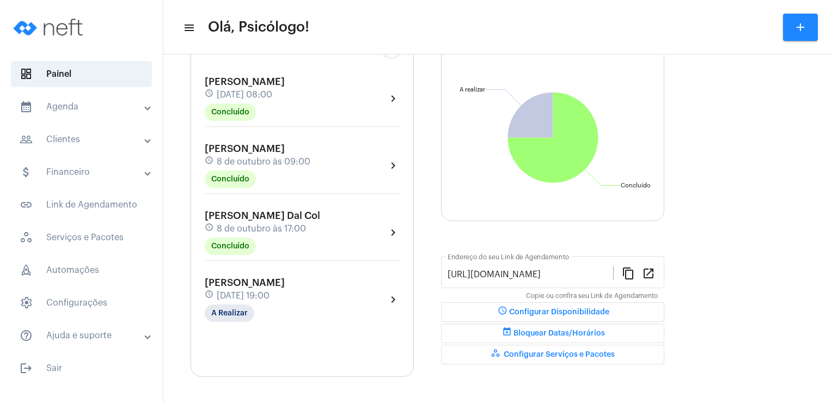
click at [478, 44] on mat-toolbar-row "menu Olá, Psicólogo! add" at bounding box center [497, 27] width 669 height 35
